Goal: Task Accomplishment & Management: Manage account settings

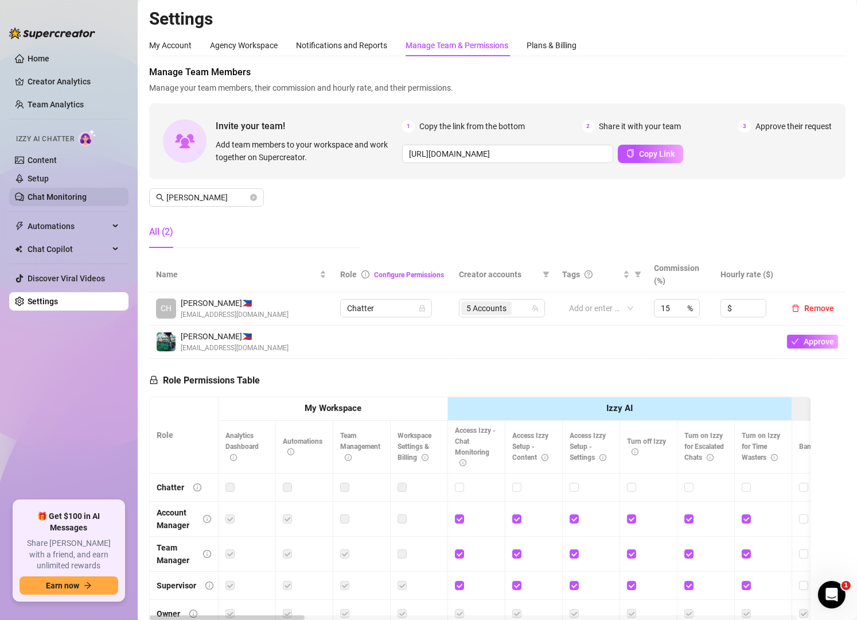
click at [67, 198] on link "Chat Monitoring" at bounding box center [57, 196] width 59 height 9
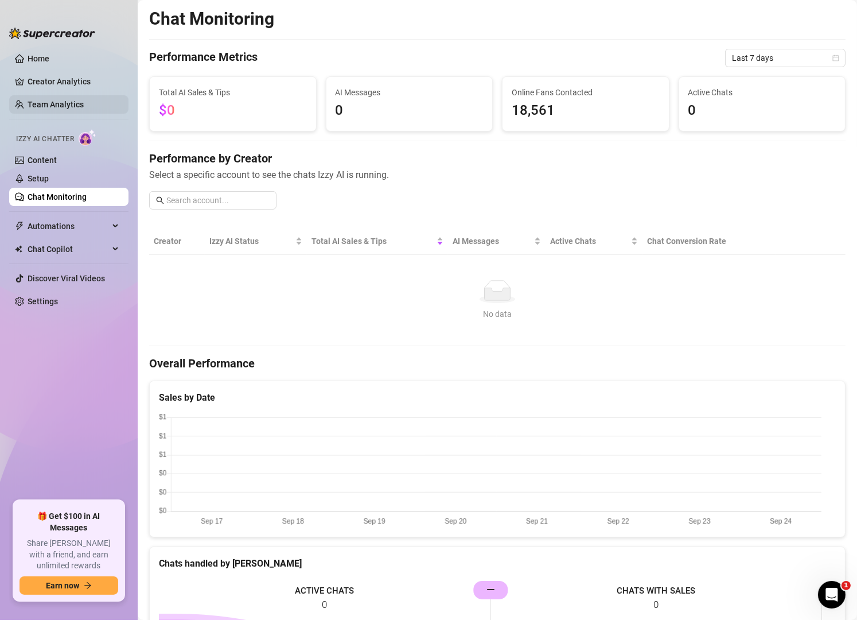
click at [64, 106] on link "Team Analytics" at bounding box center [56, 104] width 56 height 9
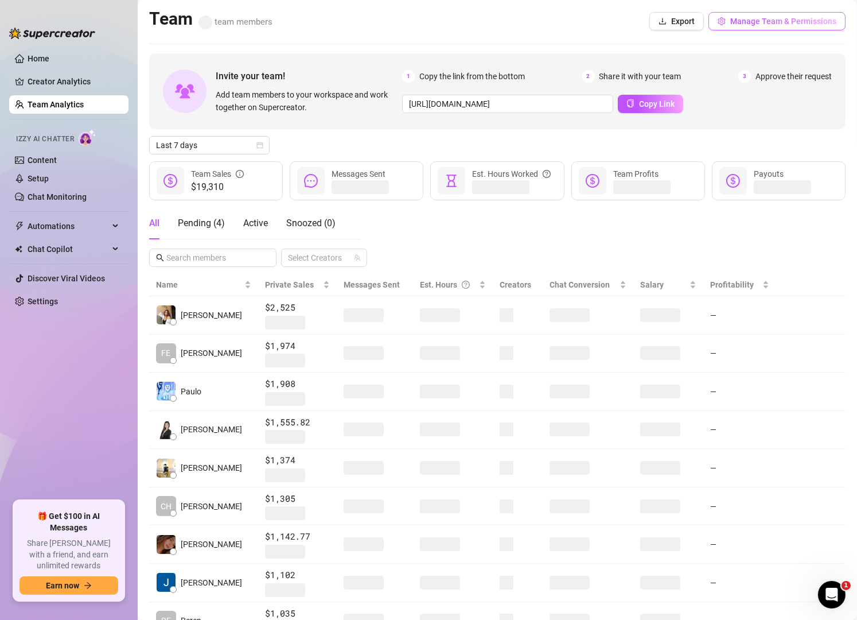
click at [735, 17] on span "Manage Team & Permissions" at bounding box center [783, 21] width 106 height 9
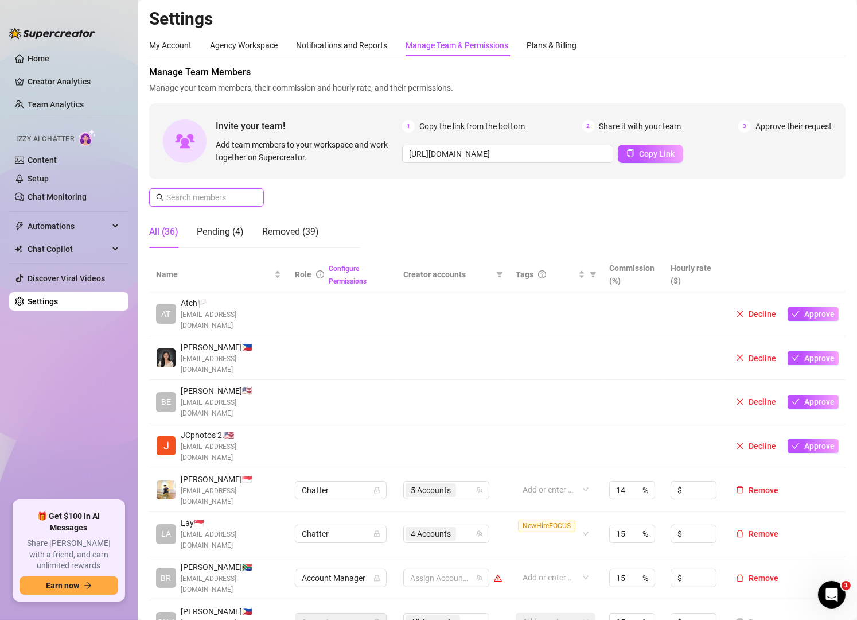
click at [238, 199] on input "text" at bounding box center [206, 197] width 81 height 13
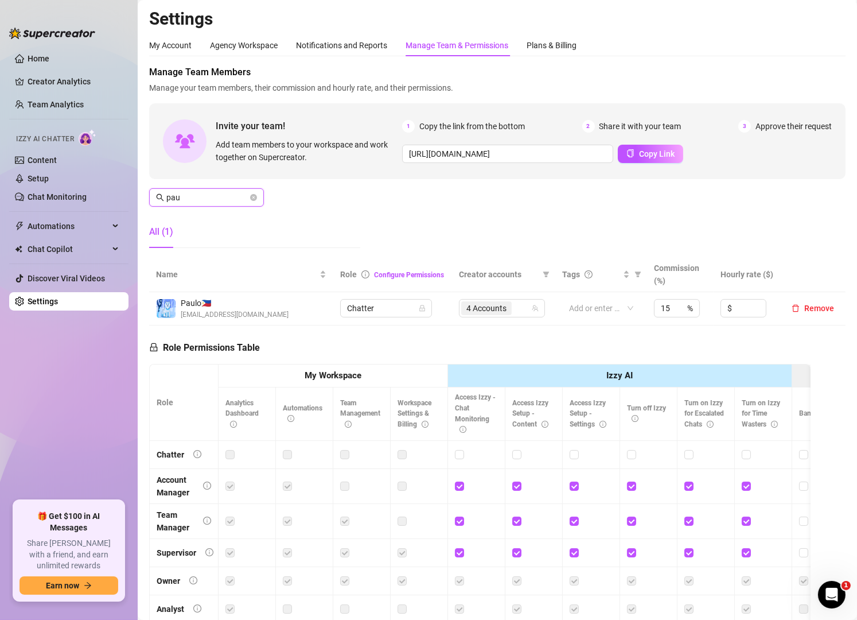
click at [197, 199] on input "pau" at bounding box center [206, 197] width 81 height 13
click at [504, 304] on div "6 Accounts" at bounding box center [489, 308] width 69 height 16
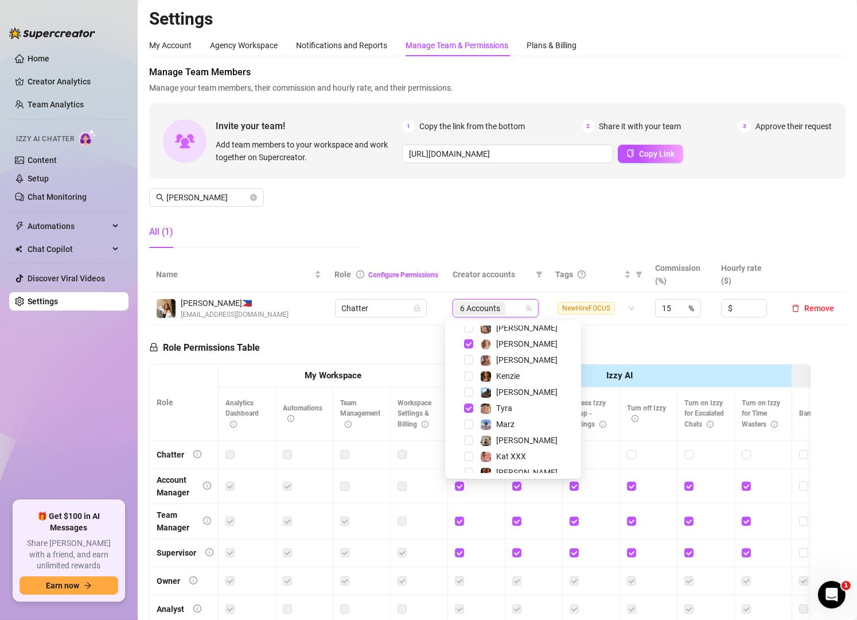
scroll to position [103, 0]
click at [495, 404] on div "Tyra" at bounding box center [496, 407] width 32 height 14
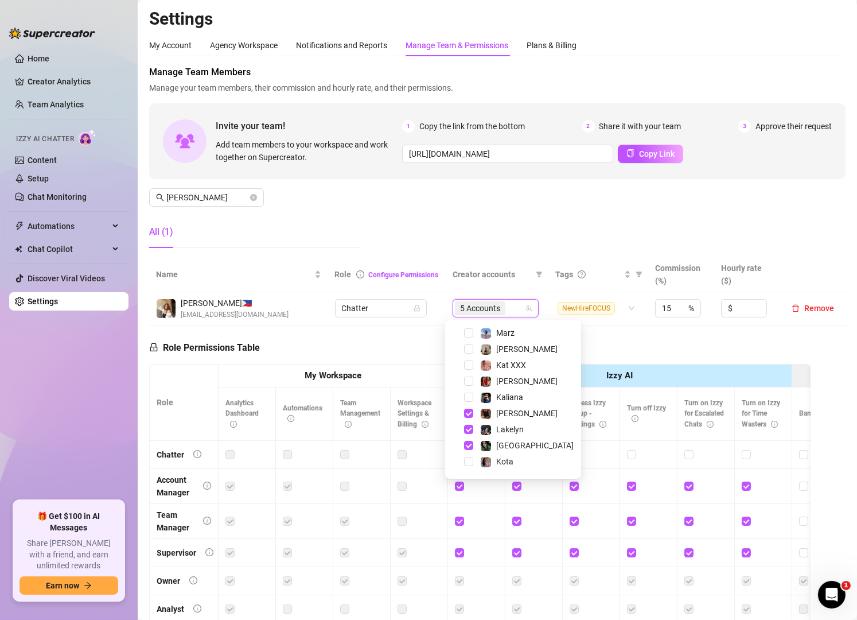
scroll to position [207, 0]
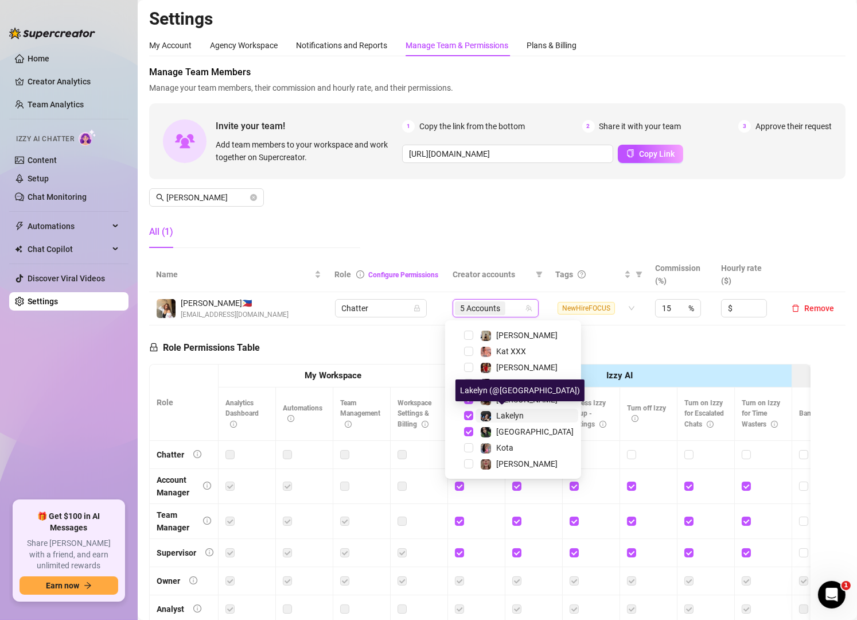
click at [494, 414] on div "Lakelyn" at bounding box center [502, 416] width 44 height 14
click at [200, 196] on input "[PERSON_NAME]" at bounding box center [206, 197] width 81 height 13
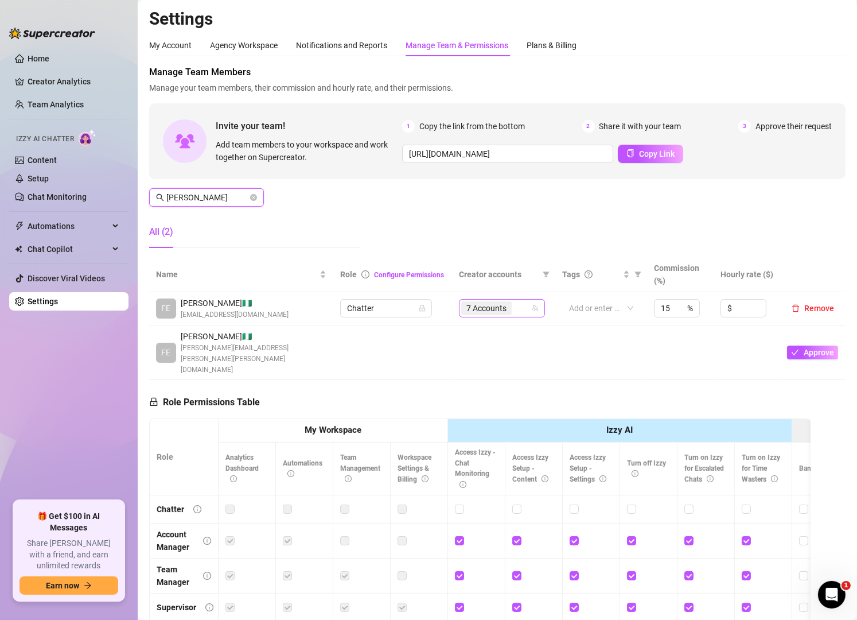
click at [515, 312] on div "7 Accounts" at bounding box center [495, 308] width 69 height 16
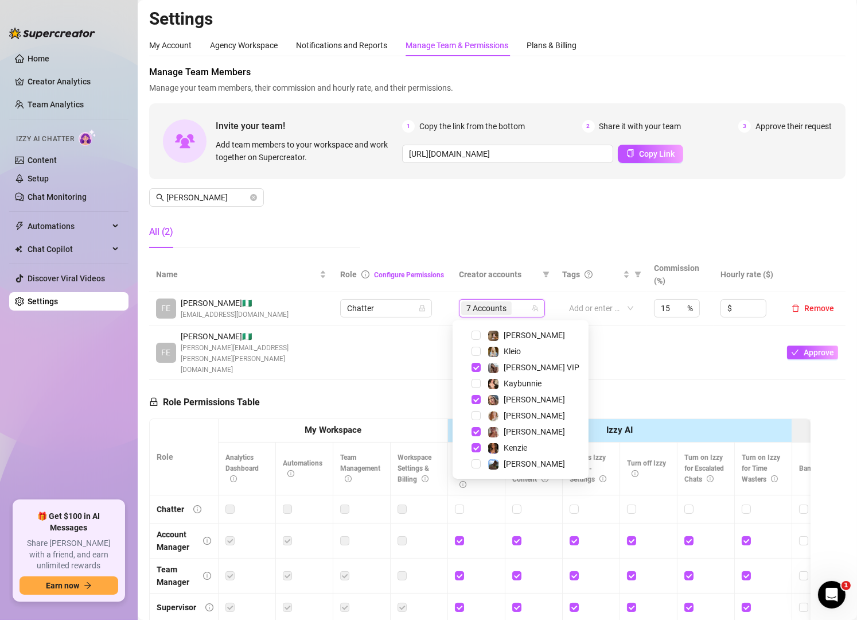
scroll to position [53, 0]
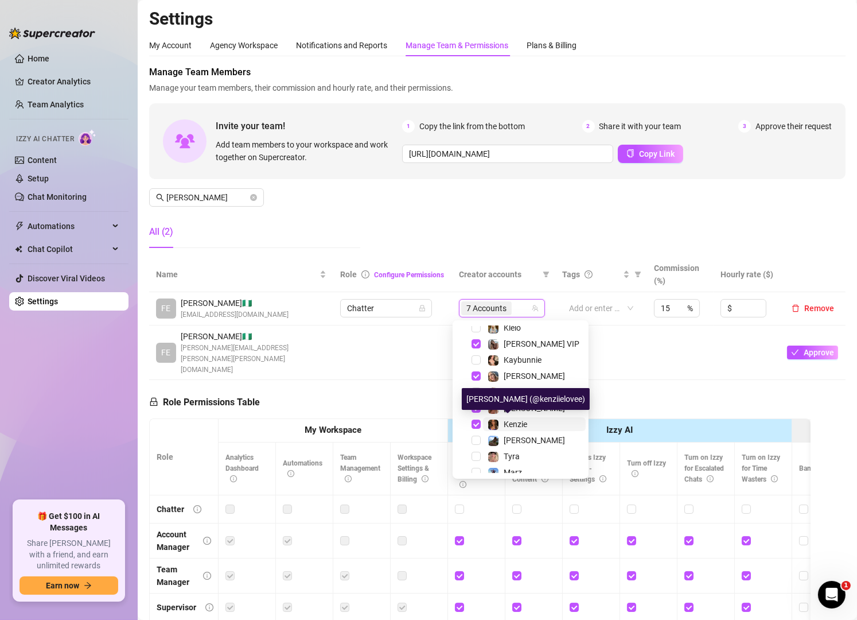
click at [515, 420] on span "Kenzie" at bounding box center [516, 423] width 24 height 9
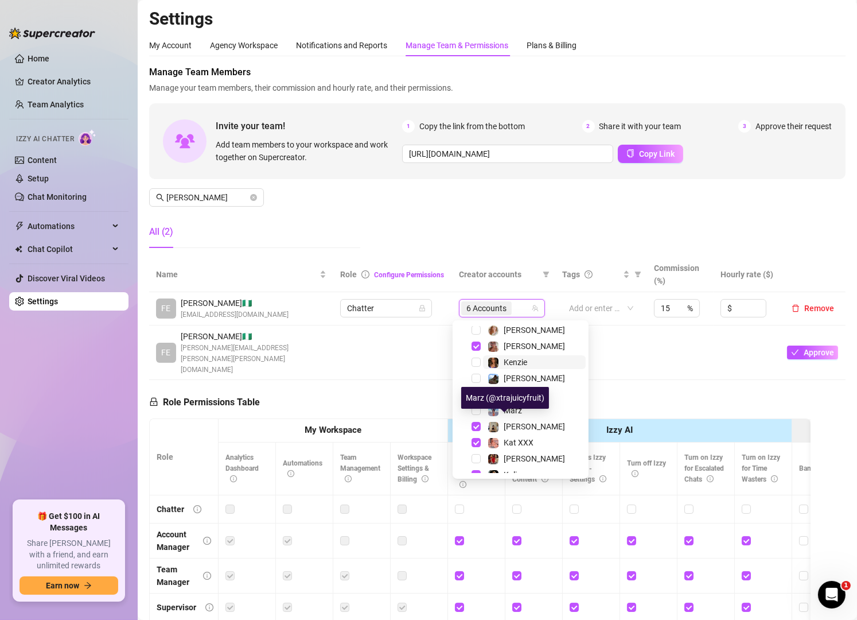
scroll to position [119, 0]
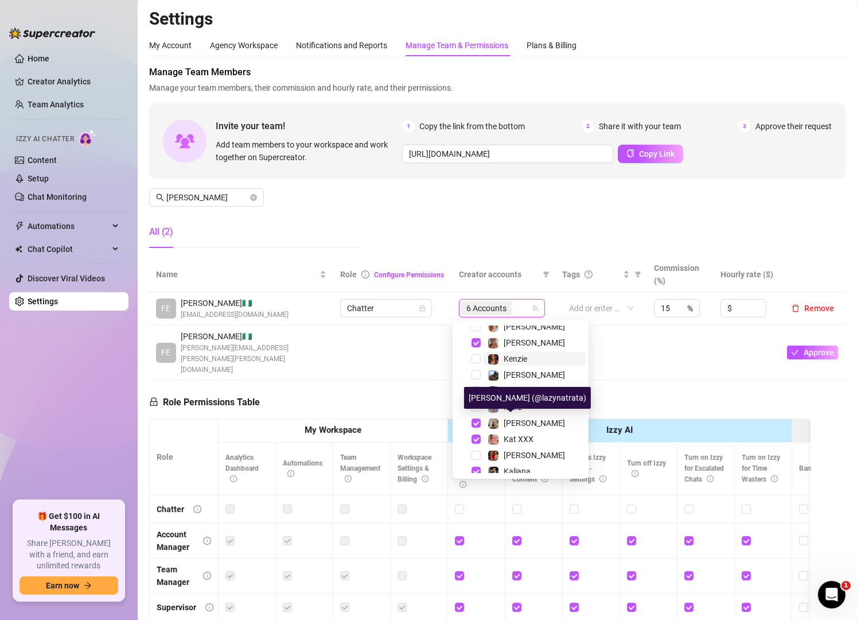
click at [515, 420] on span "[PERSON_NAME]" at bounding box center [534, 422] width 61 height 9
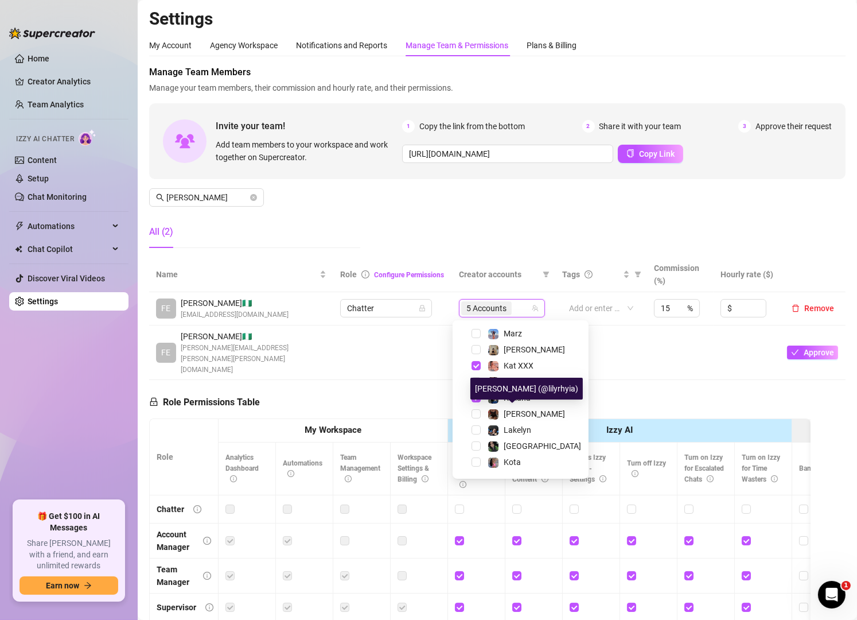
scroll to position [193, 0]
click at [238, 199] on input "[PERSON_NAME]" at bounding box center [206, 197] width 81 height 13
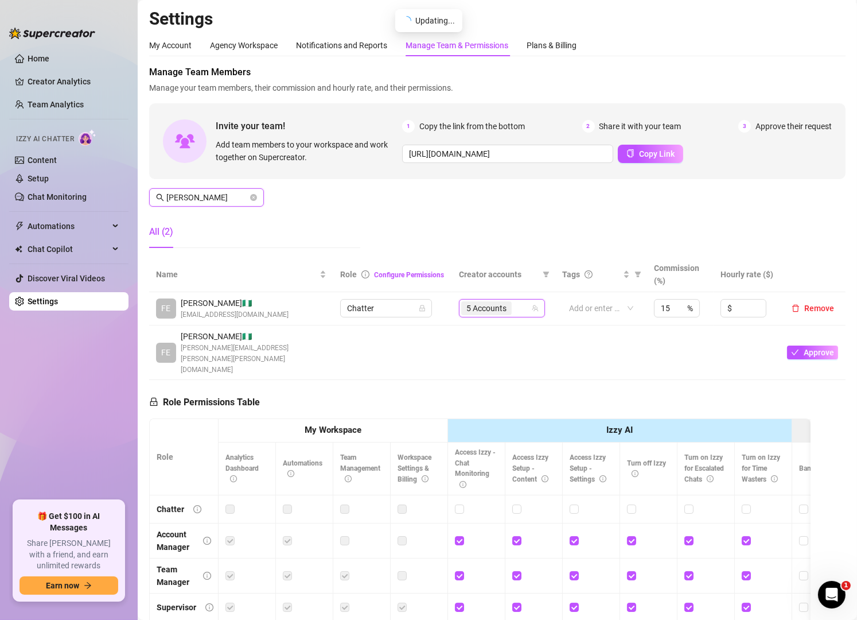
click at [238, 199] on input "[PERSON_NAME]" at bounding box center [206, 197] width 81 height 13
click at [222, 197] on input "[PERSON_NAME]" at bounding box center [206, 197] width 81 height 13
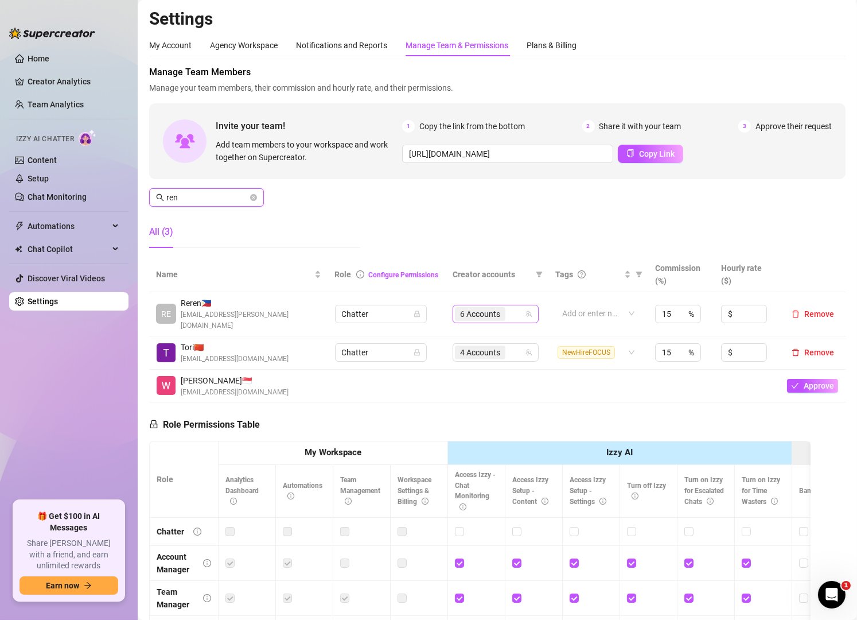
click at [506, 308] on div "6 Accounts" at bounding box center [489, 314] width 69 height 16
type input "ren"
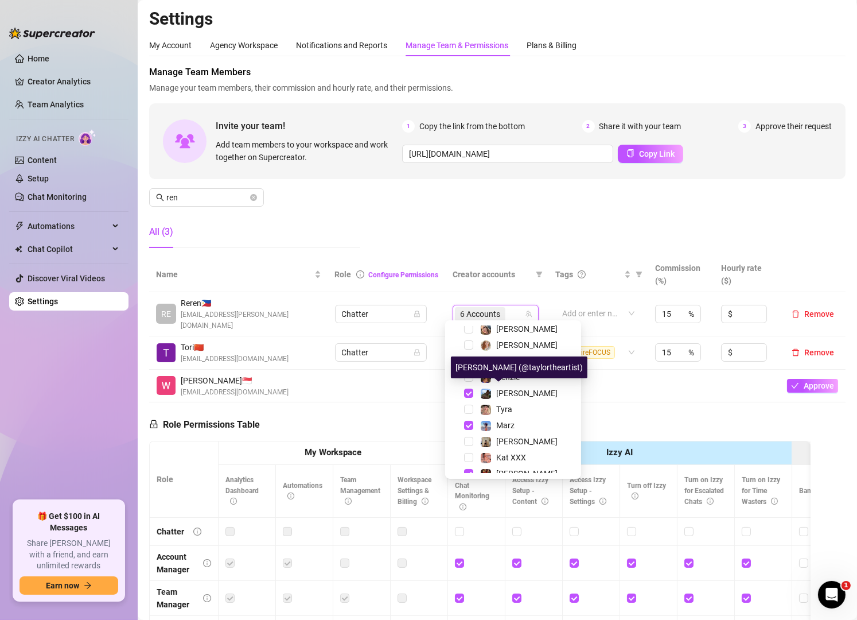
scroll to position [102, 0]
click at [511, 387] on span "[PERSON_NAME]" at bounding box center [526, 391] width 61 height 9
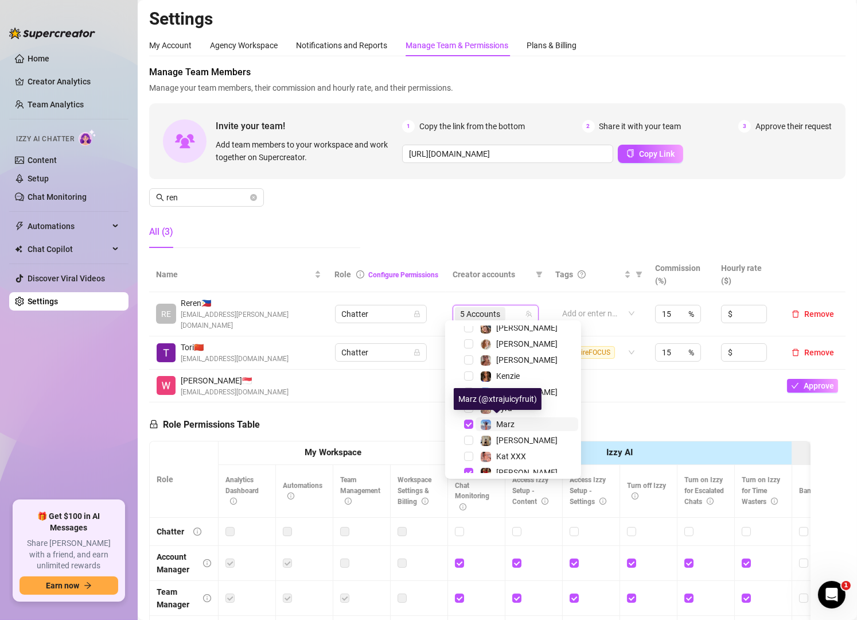
click at [506, 423] on span "Marz" at bounding box center [505, 423] width 18 height 9
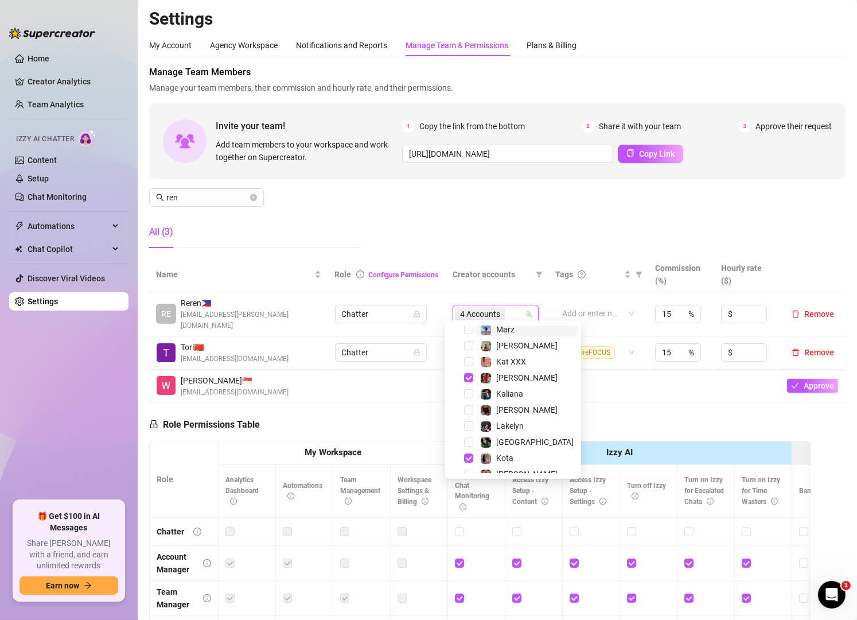
scroll to position [207, 0]
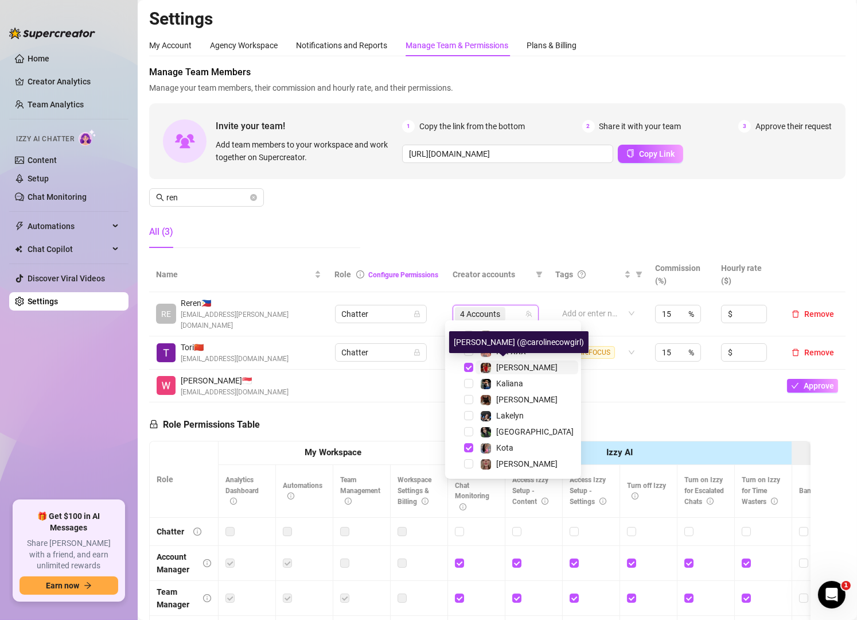
click at [510, 360] on div "[PERSON_NAME]" at bounding box center [526, 367] width 61 height 14
click at [493, 231] on div "Manage Team Members Manage your team members, their commission and hourly rate,…" at bounding box center [497, 161] width 697 height 192
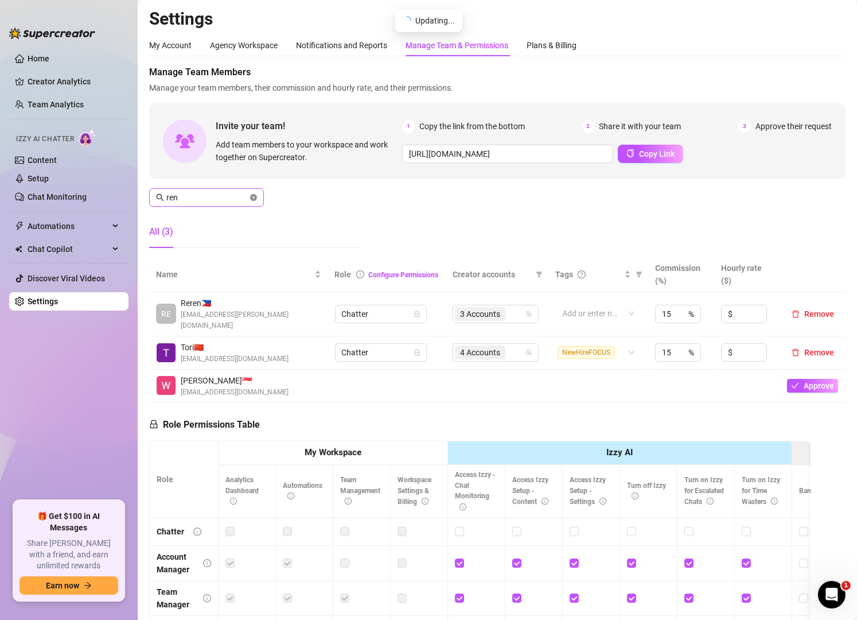
click at [252, 195] on icon "close-circle" at bounding box center [253, 197] width 7 height 7
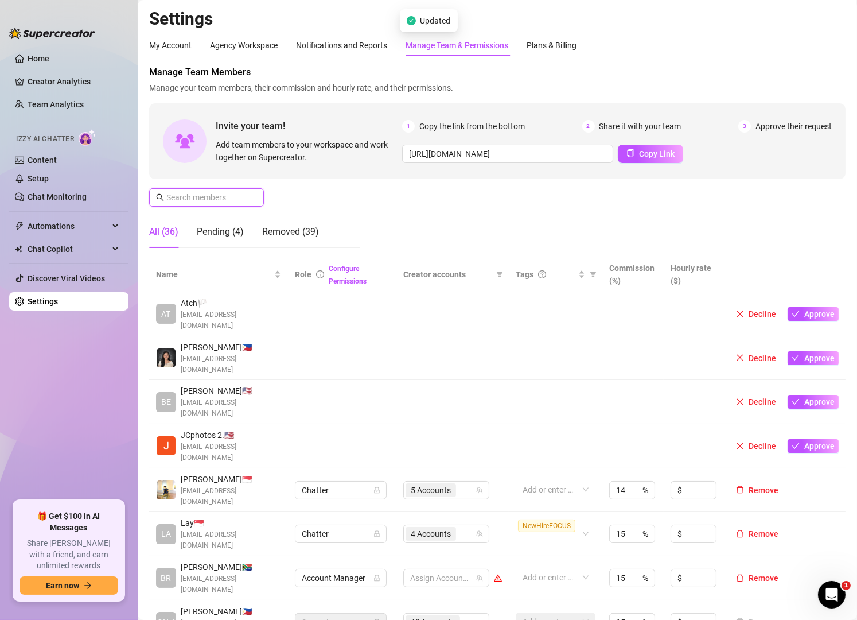
click at [213, 197] on input "text" at bounding box center [206, 197] width 81 height 13
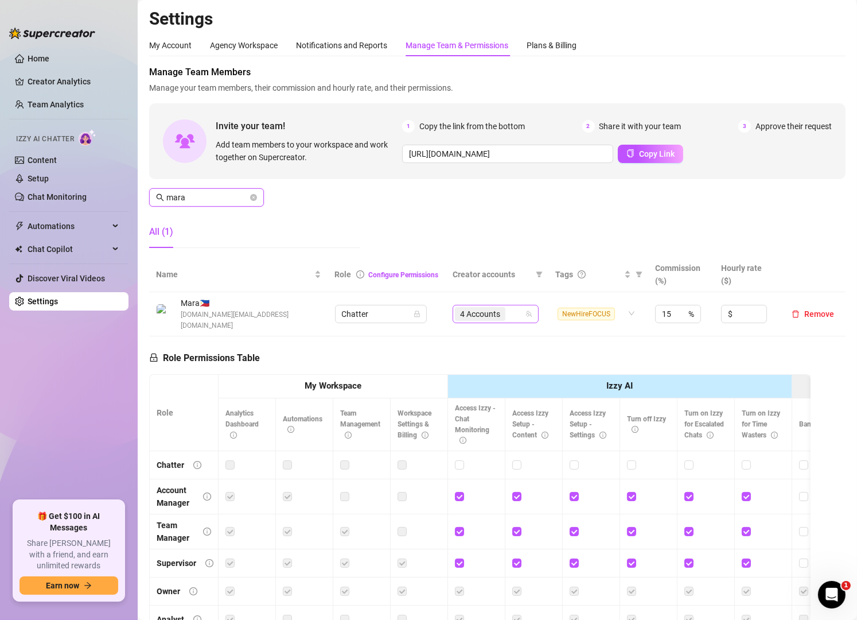
click at [509, 306] on div "4 Accounts" at bounding box center [489, 314] width 69 height 16
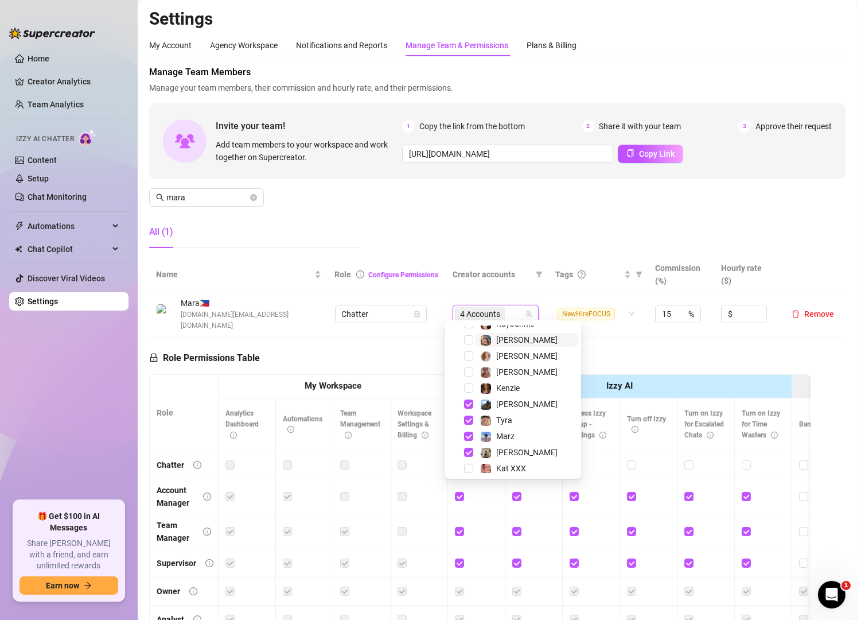
scroll to position [109, 0]
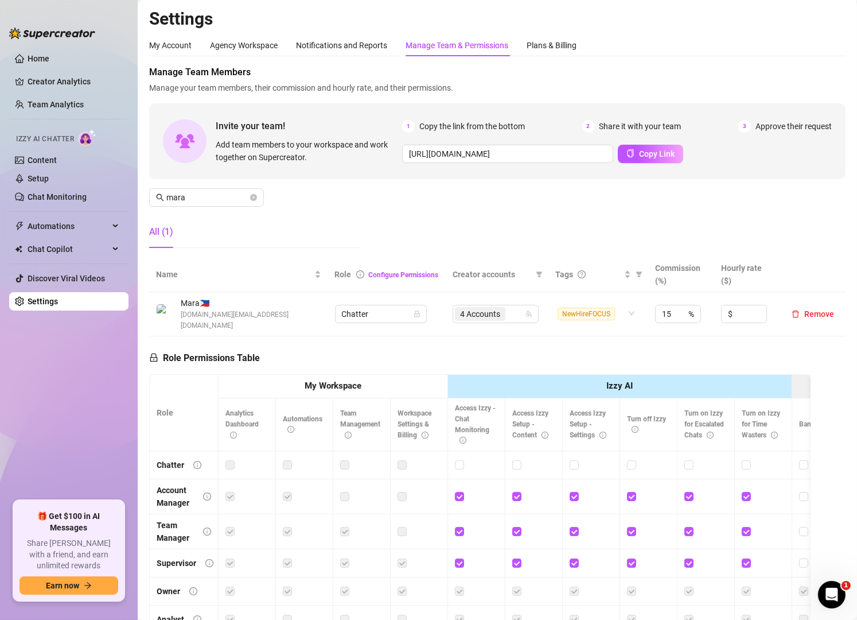
click at [250, 229] on div "All (1)" at bounding box center [254, 232] width 211 height 32
click at [512, 310] on div "4 Accounts" at bounding box center [489, 314] width 69 height 16
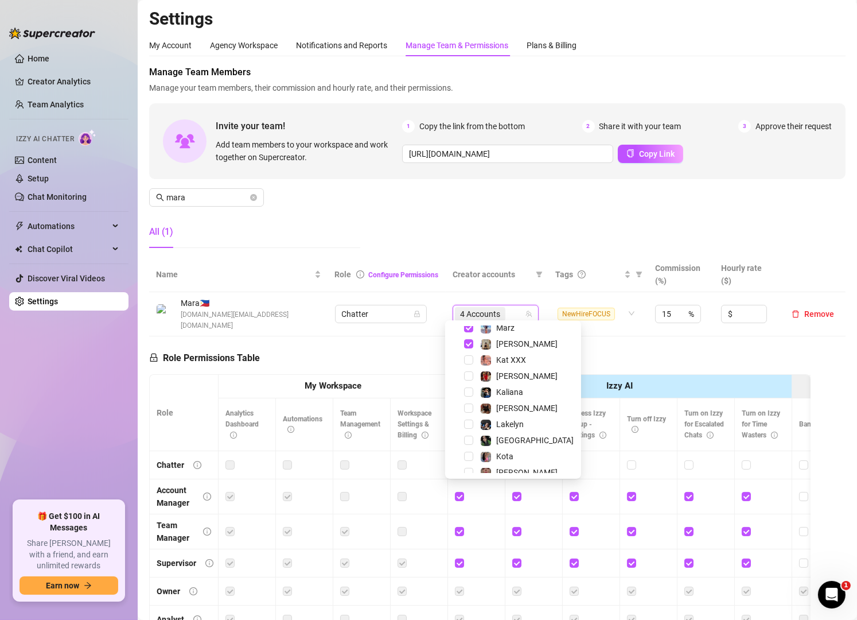
scroll to position [199, 0]
click at [511, 378] on span "[PERSON_NAME]" at bounding box center [526, 375] width 61 height 9
click at [232, 197] on input "mara" at bounding box center [206, 197] width 81 height 13
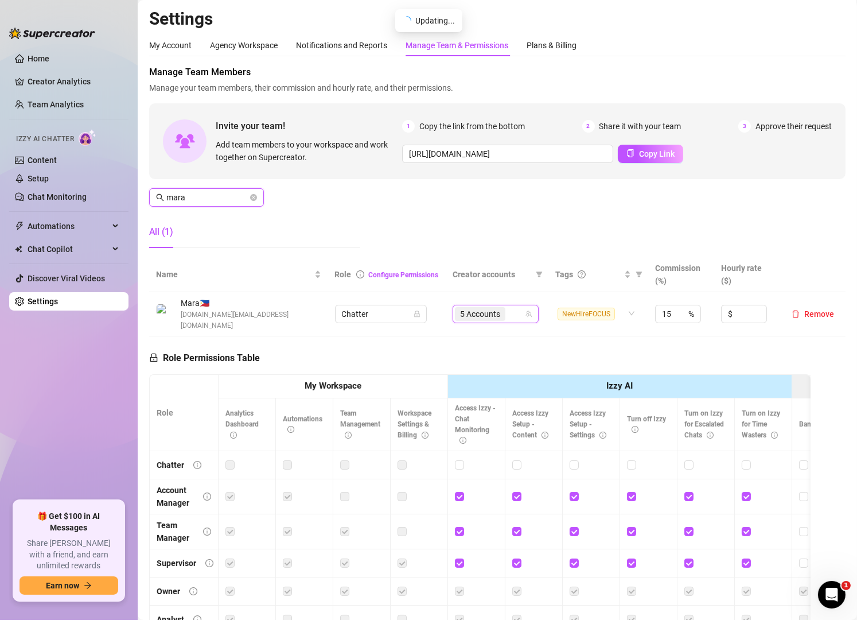
click at [232, 197] on input "mara" at bounding box center [206, 197] width 81 height 13
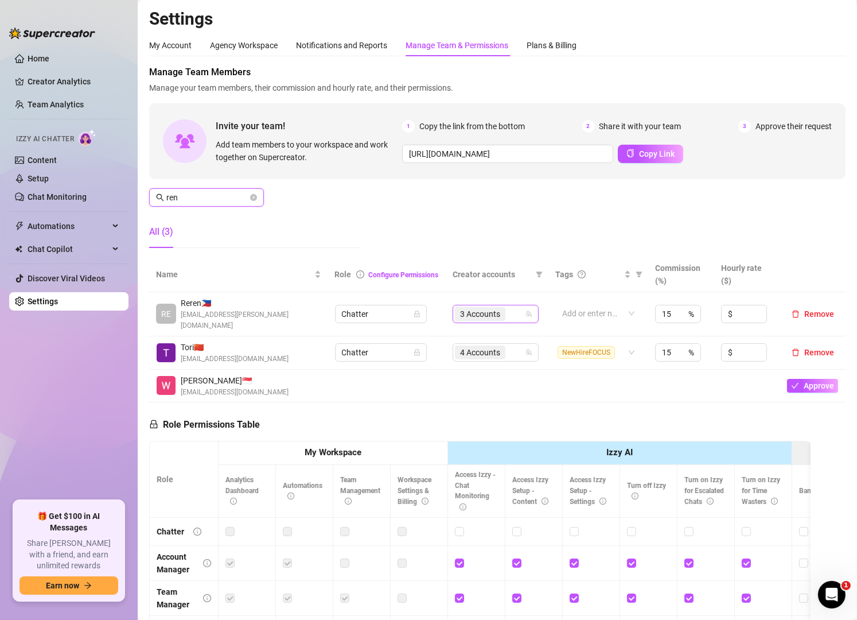
click at [511, 310] on div "3 Accounts" at bounding box center [489, 314] width 69 height 16
click at [235, 194] on input "ren" at bounding box center [206, 197] width 81 height 13
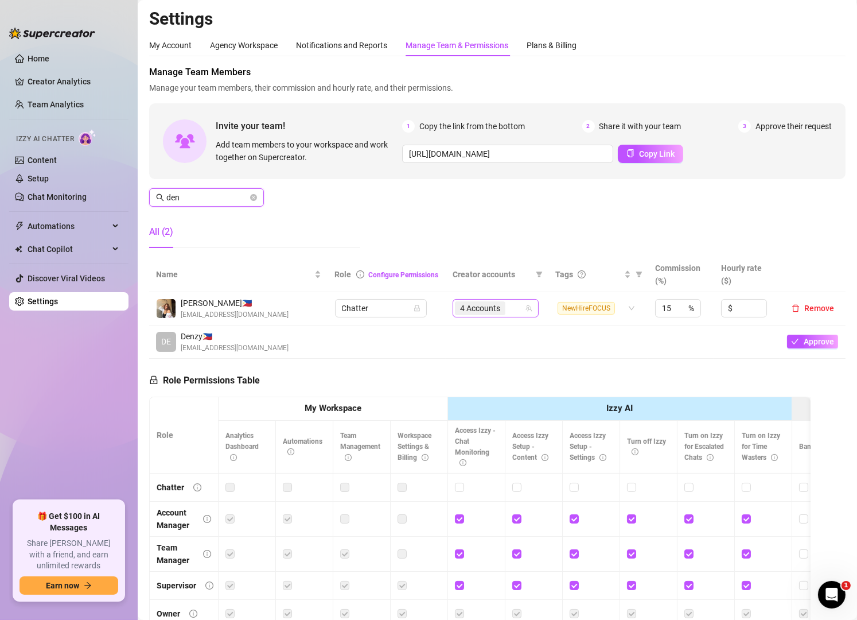
click at [504, 312] on div "4 Accounts" at bounding box center [489, 308] width 69 height 16
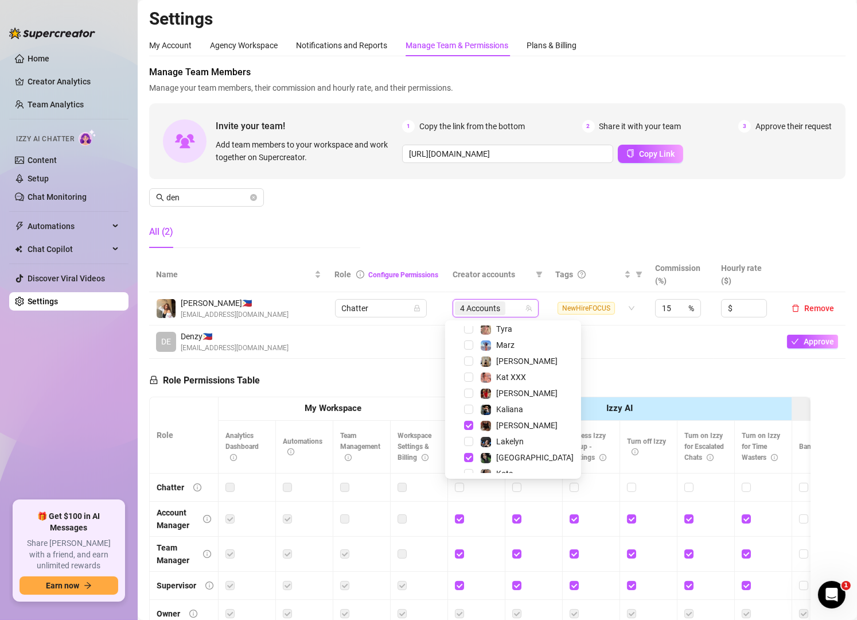
scroll to position [188, 0]
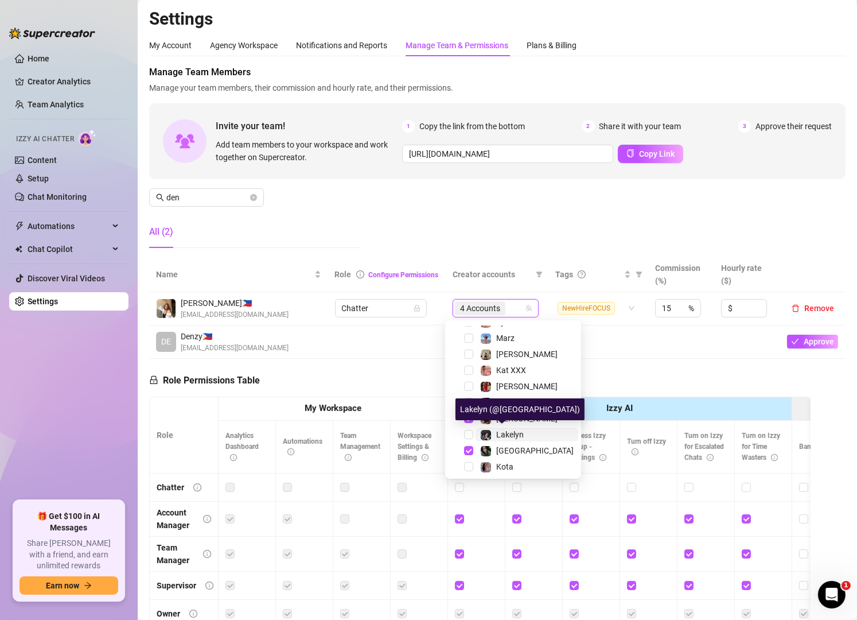
click at [502, 430] on span "Lakelyn" at bounding box center [510, 434] width 28 height 9
click at [219, 196] on input "den" at bounding box center [206, 197] width 81 height 13
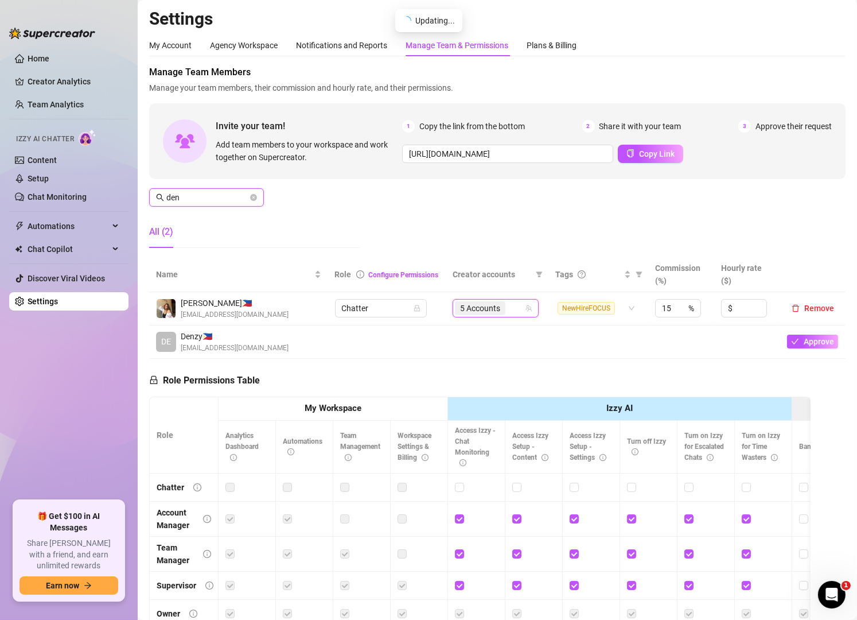
click at [219, 196] on input "den" at bounding box center [206, 197] width 81 height 13
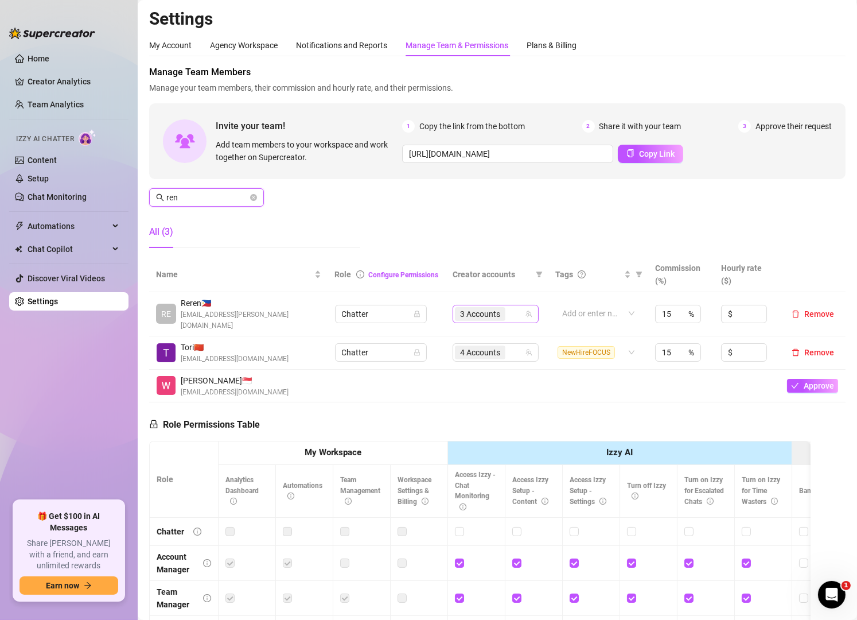
click at [504, 306] on div "3 Accounts" at bounding box center [489, 314] width 69 height 16
type input "ren"
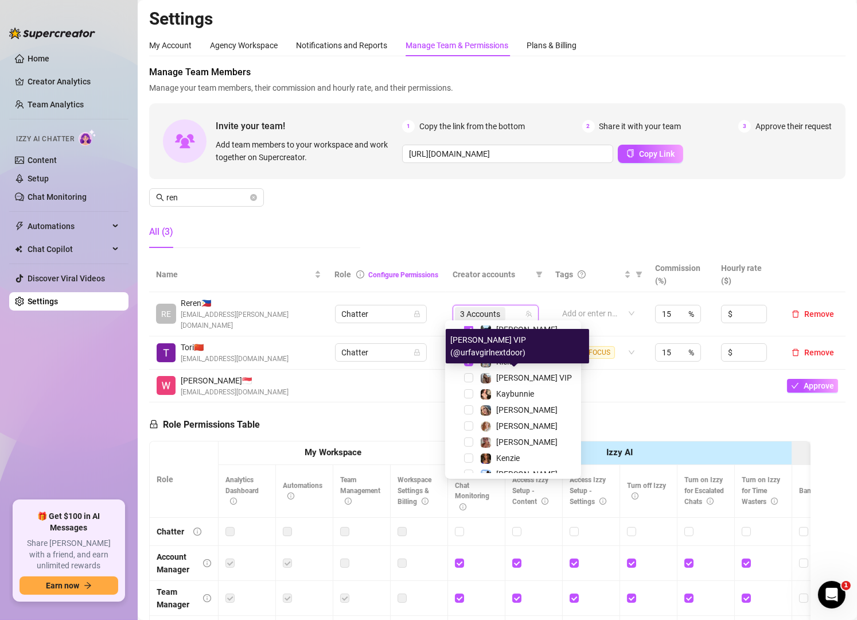
scroll to position [22, 0]
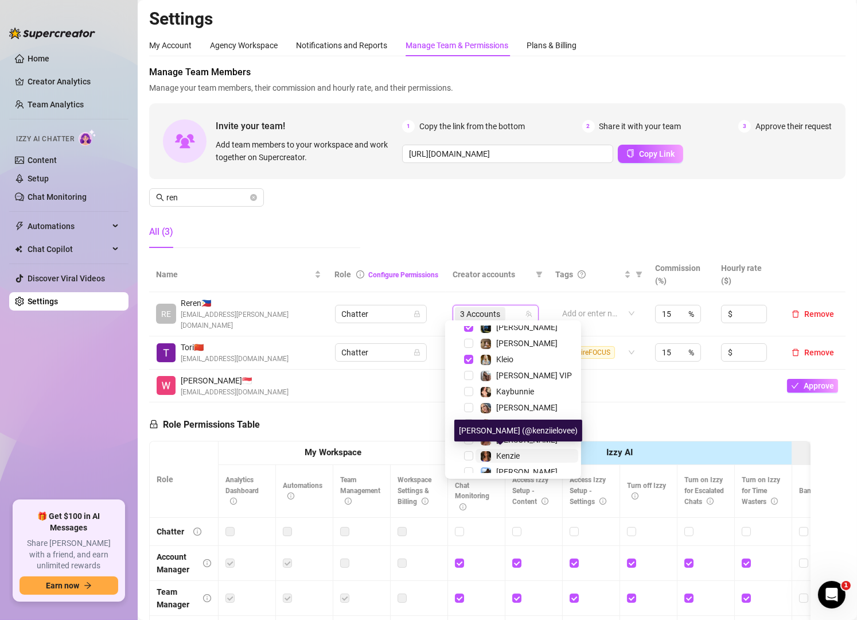
click at [489, 451] on img at bounding box center [486, 456] width 10 height 10
click at [430, 228] on div "Manage Team Members Manage your team members, their commission and hourly rate,…" at bounding box center [497, 161] width 697 height 192
